Goal: Check status: Check status

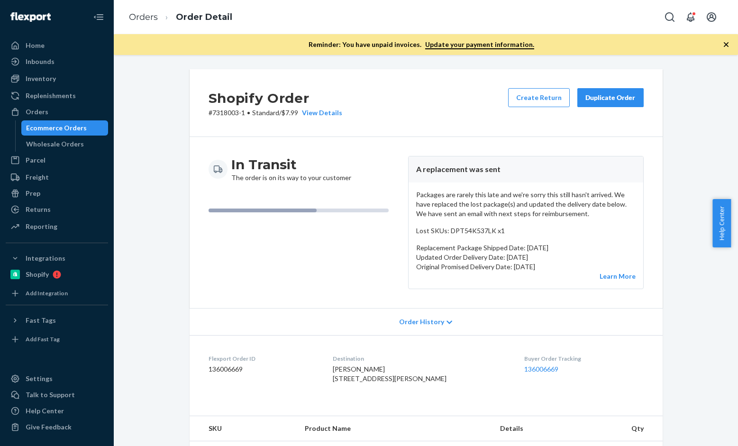
click at [153, 21] on link "Orders" at bounding box center [143, 17] width 29 height 10
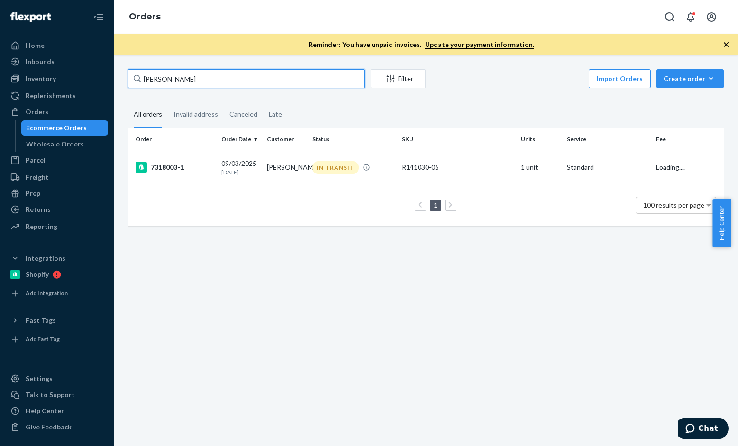
click at [209, 83] on input "[PERSON_NAME]" at bounding box center [246, 78] width 237 height 19
paste input "[PERSON_NAME]"
type input "[PERSON_NAME]"
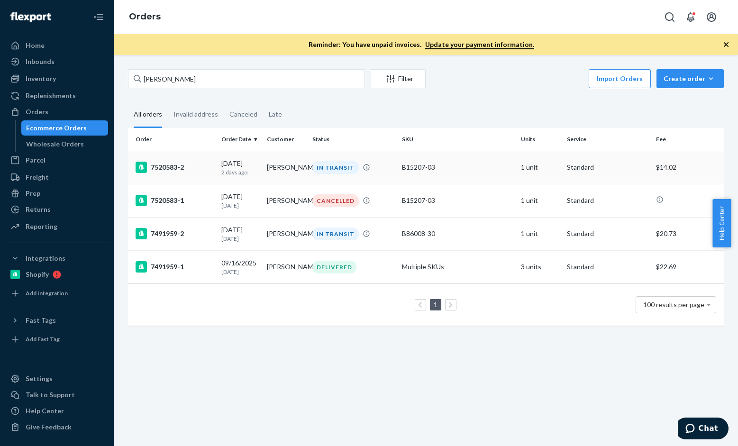
drag, startPoint x: 178, startPoint y: 170, endPoint x: 159, endPoint y: 172, distance: 19.0
click at [159, 172] on div "7520583-2" at bounding box center [175, 167] width 78 height 11
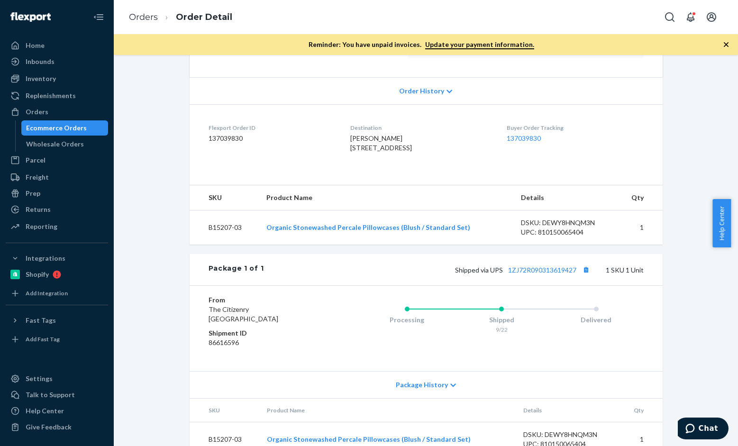
scroll to position [222, 0]
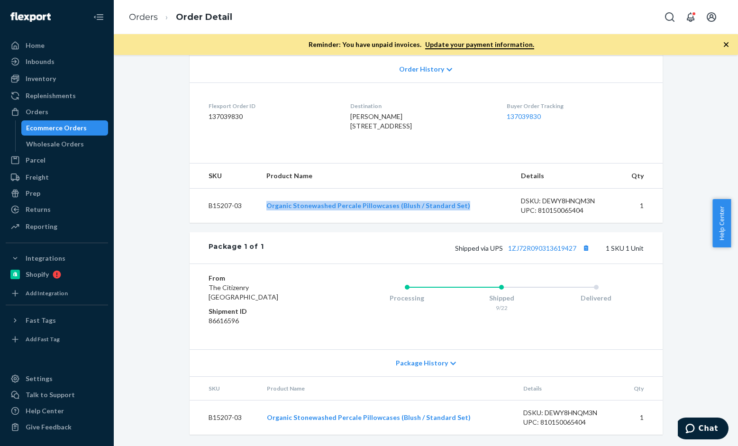
drag, startPoint x: 476, startPoint y: 210, endPoint x: 372, endPoint y: 239, distance: 107.7
click at [269, 213] on td "Organic Stonewashed Percale Pillowcases (Blush / Standard Set)" at bounding box center [386, 206] width 254 height 35
copy link "Organic Stonewashed Percale Pillowcases (Blush / Standard Set)"
click at [587, 245] on button "Copy tracking number" at bounding box center [586, 248] width 12 height 12
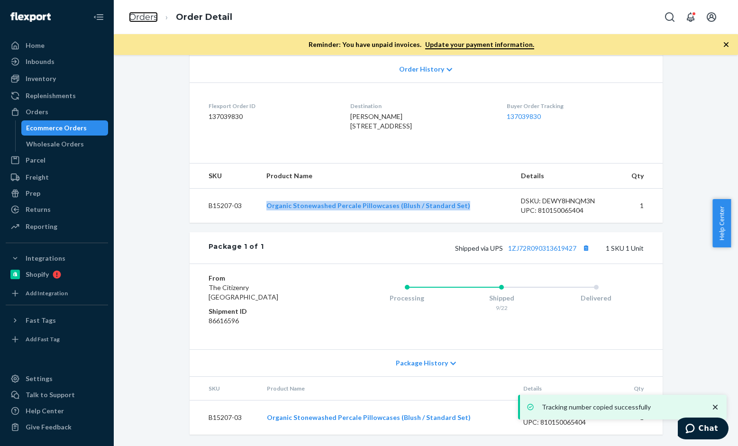
drag, startPoint x: 150, startPoint y: 20, endPoint x: 294, endPoint y: 61, distance: 150.1
click at [150, 20] on link "Orders" at bounding box center [143, 17] width 29 height 10
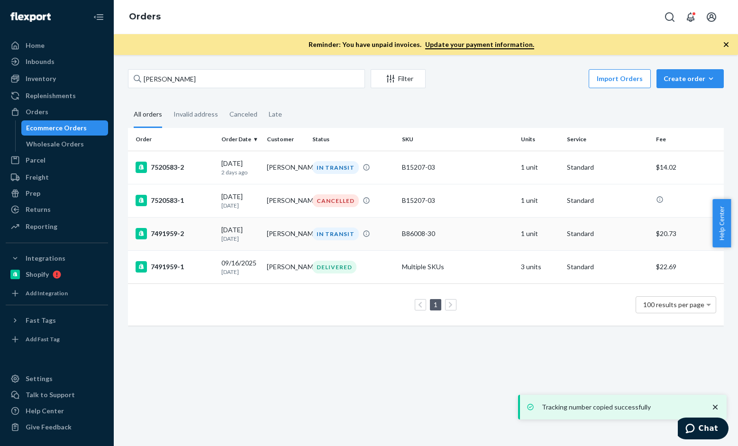
click at [173, 238] on div "7491959-2" at bounding box center [175, 233] width 78 height 11
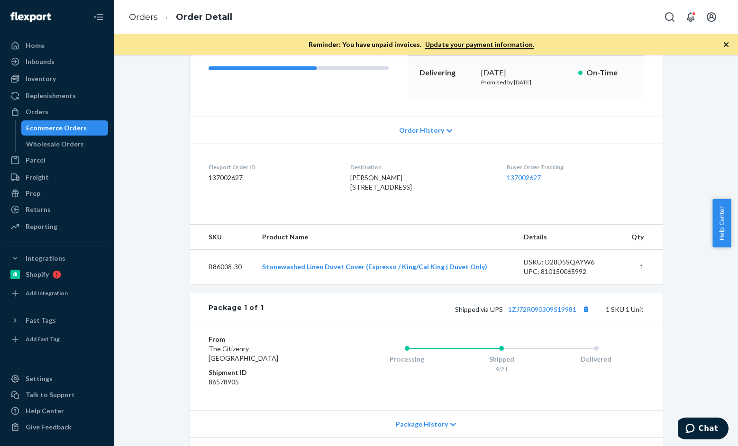
scroll to position [190, 0]
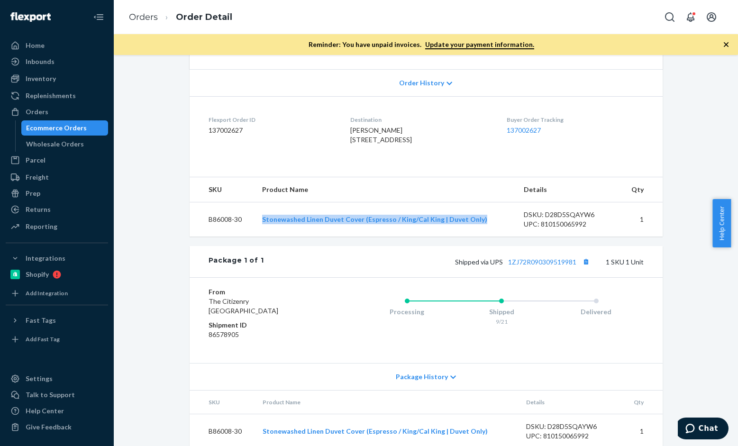
drag, startPoint x: 479, startPoint y: 235, endPoint x: 250, endPoint y: 243, distance: 229.4
click at [250, 237] on tr "B86008-30 Stonewashed Linen Duvet Cover (Espresso / King/Cal King | Duvet Only)…" at bounding box center [426, 219] width 473 height 35
copy tr "Stonewashed Linen Duvet Cover (Espresso / King/Cal King | Duvet Only)"
drag, startPoint x: 581, startPoint y: 279, endPoint x: 669, endPoint y: 263, distance: 90.1
click at [581, 268] on button "Copy tracking number" at bounding box center [586, 261] width 12 height 12
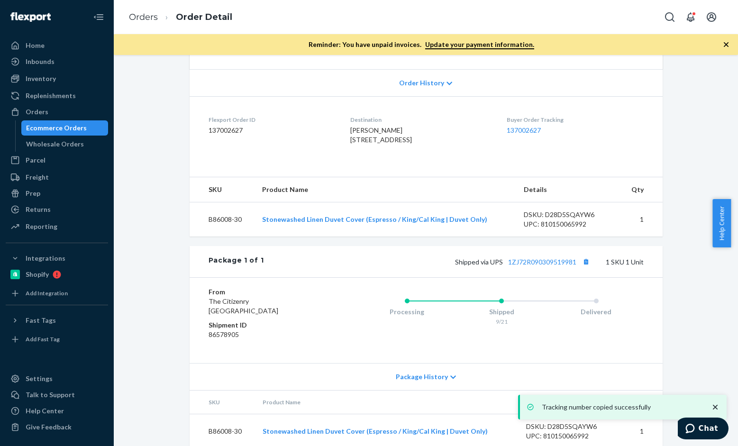
click at [149, 25] on ol "Orders Order Detail" at bounding box center [180, 17] width 118 height 28
click at [147, 16] on link "Orders" at bounding box center [143, 17] width 29 height 10
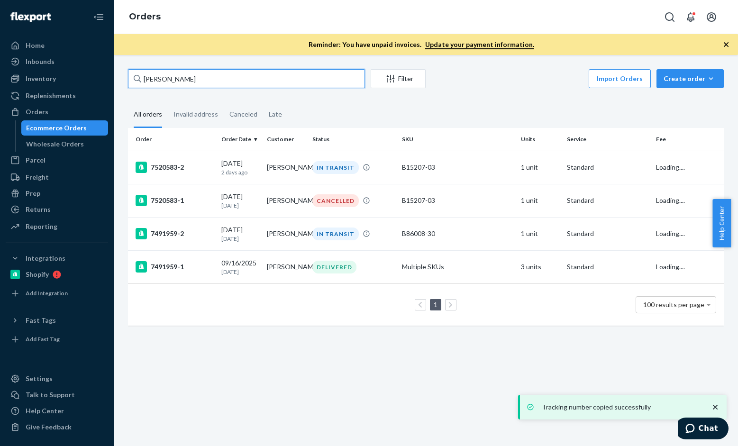
click at [224, 76] on input "[PERSON_NAME]" at bounding box center [246, 78] width 237 height 19
paste input "[PERSON_NAME]"
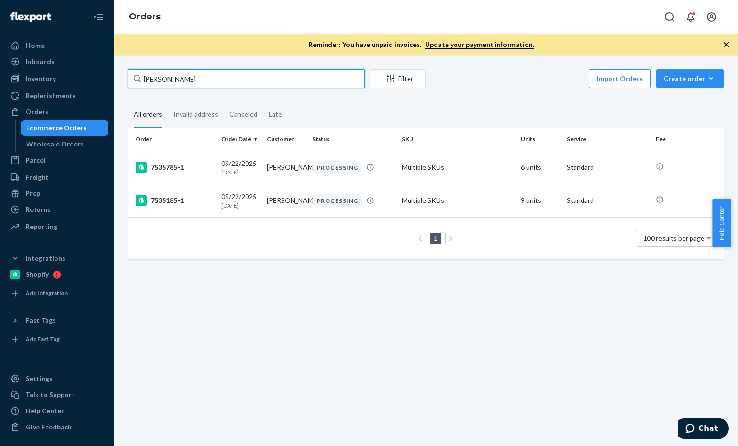
click at [211, 80] on input "[PERSON_NAME]" at bounding box center [246, 78] width 237 height 19
paste input "[PERSON_NAME]"
type input "[PERSON_NAME]"
